Goal: Task Accomplishment & Management: Manage account settings

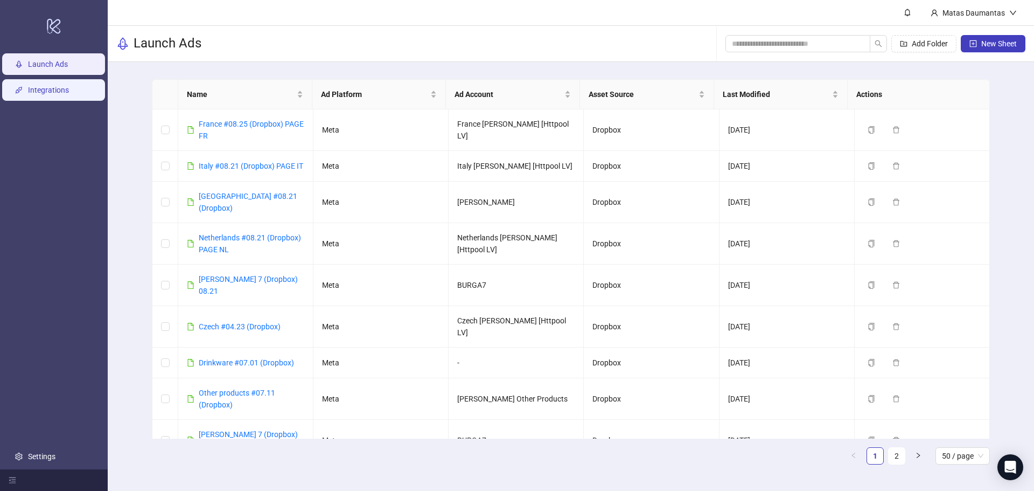
click at [44, 94] on link "Integrations" at bounding box center [48, 90] width 41 height 9
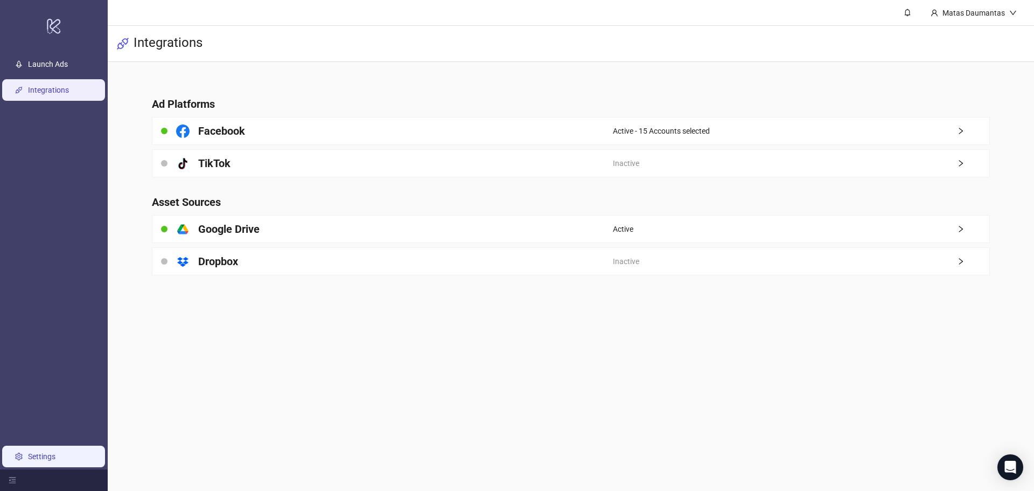
click at [38, 461] on link "Settings" at bounding box center [41, 456] width 27 height 9
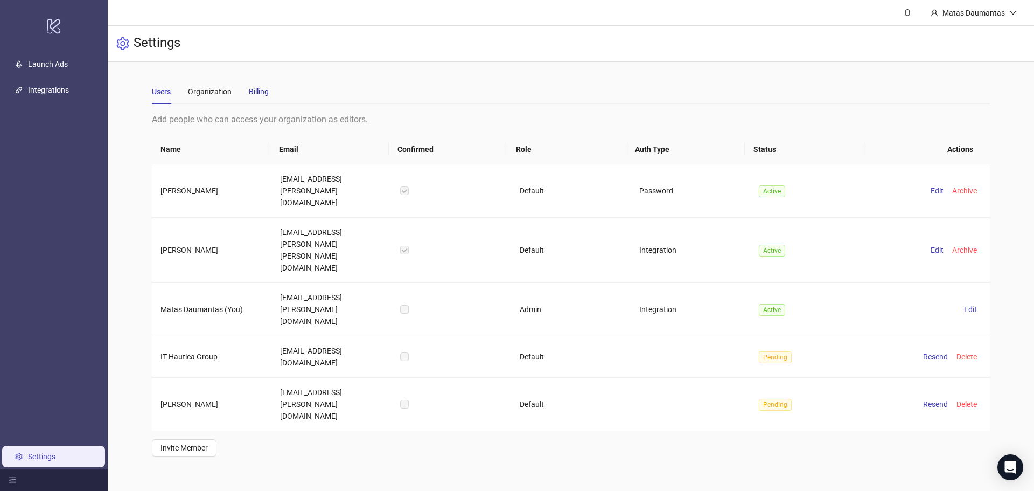
click at [249, 90] on div "Billing" at bounding box center [259, 92] width 20 height 12
